Goal: Information Seeking & Learning: Learn about a topic

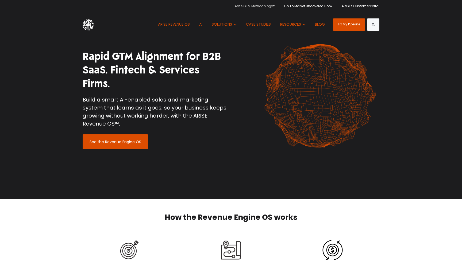
click at [254, 7] on link "Arise GTM Methodology®" at bounding box center [257, 6] width 44 height 12
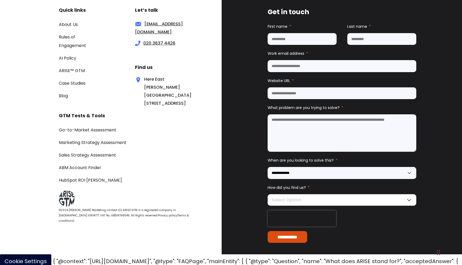
scroll to position [1176, 0]
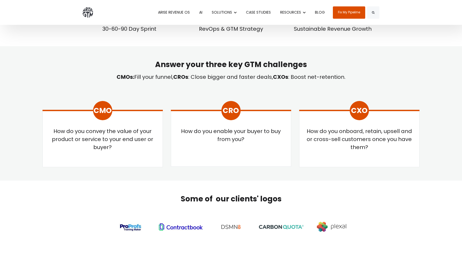
scroll to position [253, 0]
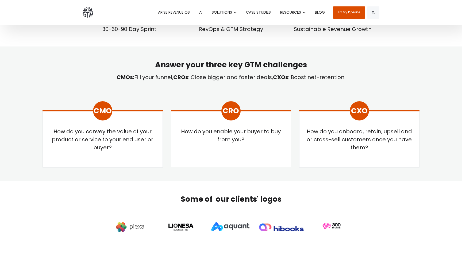
click at [43, 61] on h2 "Answer your three key GTM challenges" at bounding box center [231, 65] width 377 height 10
